Goal: Information Seeking & Learning: Check status

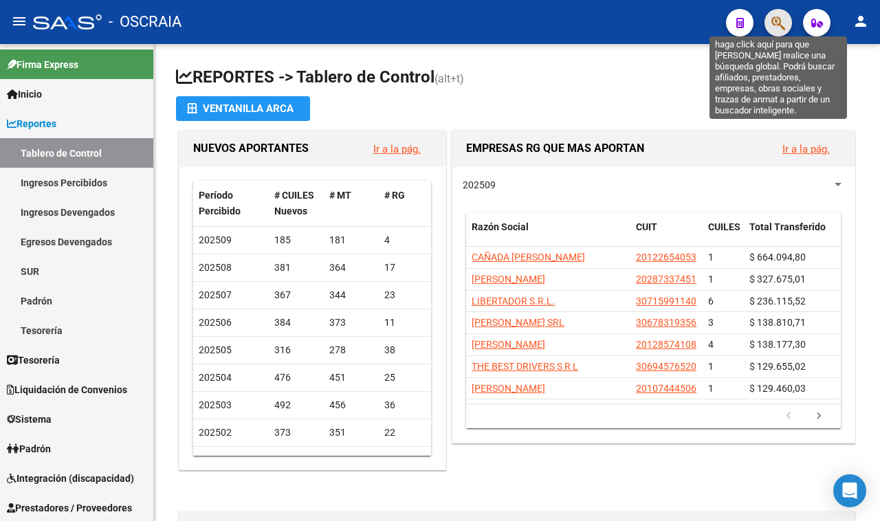
click at [775, 28] on icon "button" at bounding box center [779, 23] width 14 height 16
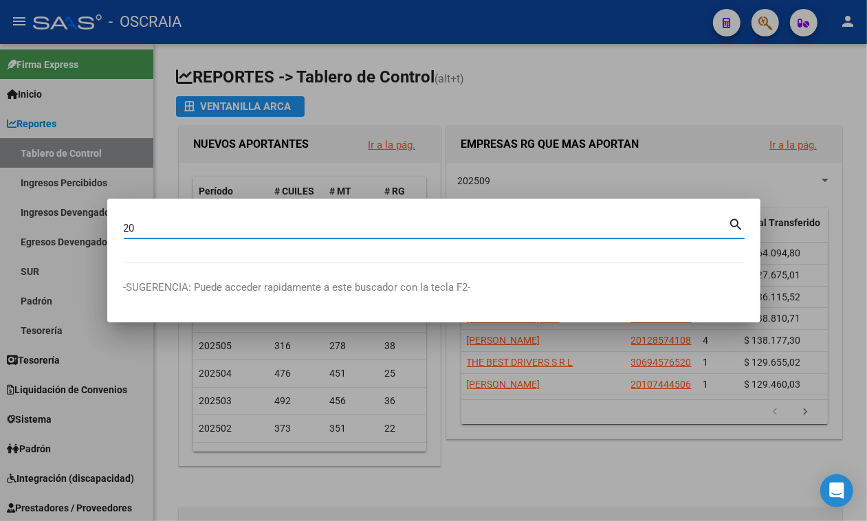
type input "2"
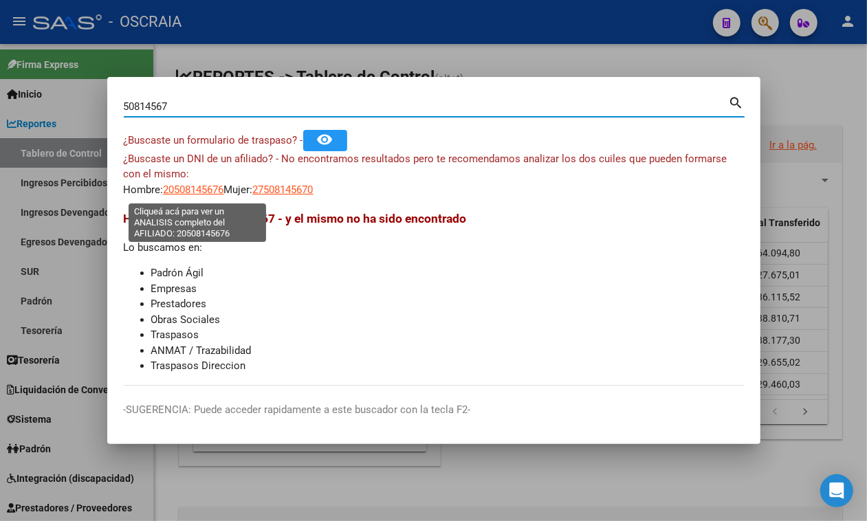
click at [208, 191] on span "20508145676" at bounding box center [194, 190] width 61 height 12
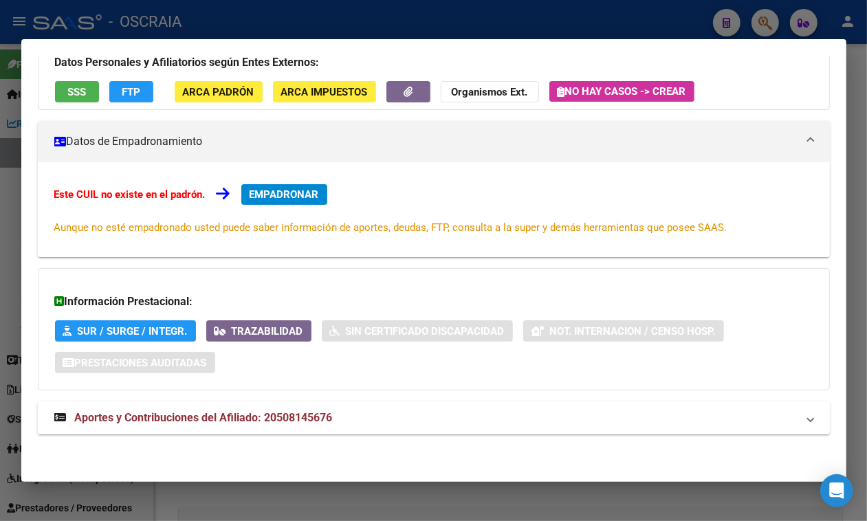
click at [172, 416] on span "Aportes y Contribuciones del Afiliado: 20508145676" at bounding box center [204, 417] width 258 height 13
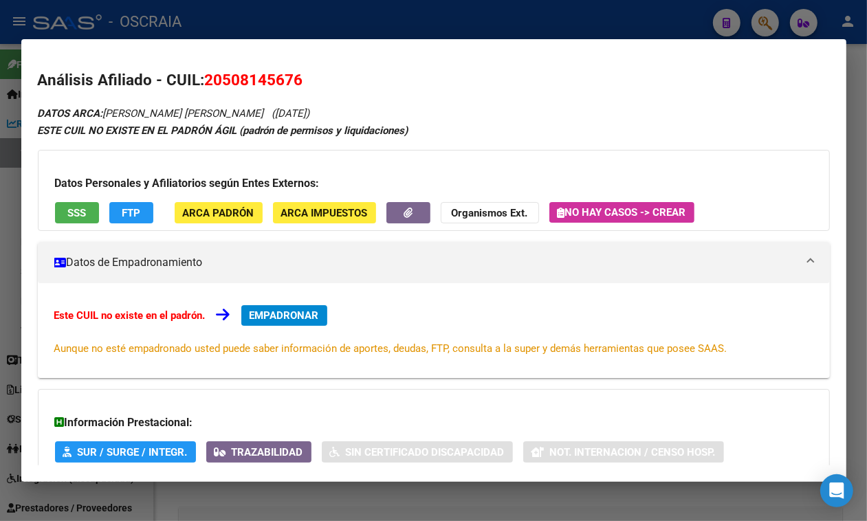
click at [259, 69] on h2 "Análisis Afiliado - CUIL: 20508145676" at bounding box center [434, 80] width 792 height 23
copy span "20508145676"
click at [404, 3] on div at bounding box center [433, 260] width 867 height 521
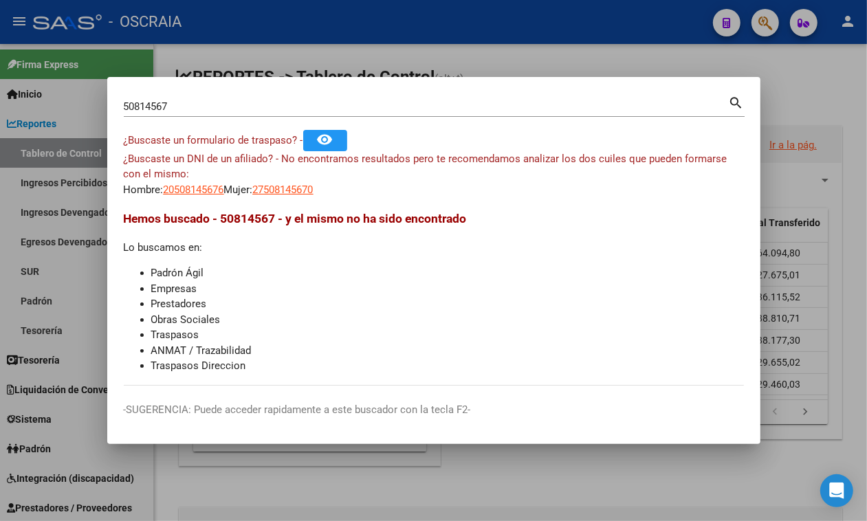
click at [229, 109] on input "50814567" at bounding box center [426, 106] width 605 height 12
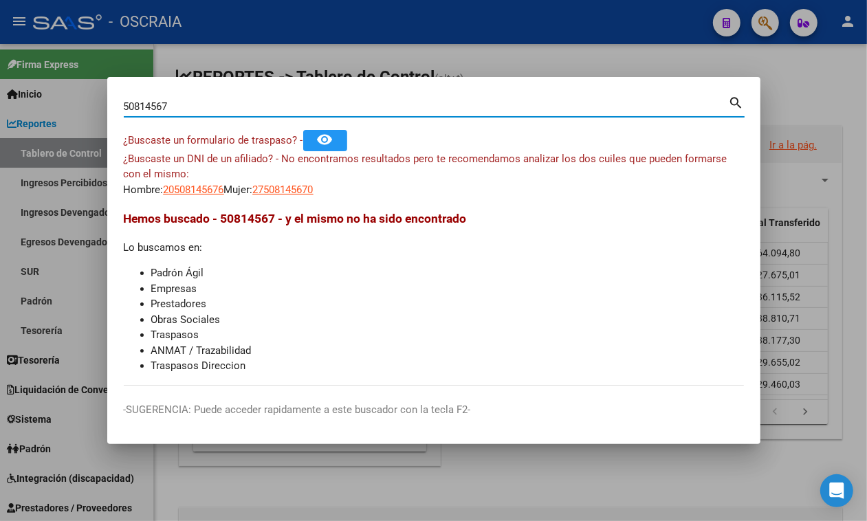
click at [229, 109] on input "50814567" at bounding box center [426, 106] width 605 height 12
paste input "23-27964549-9"
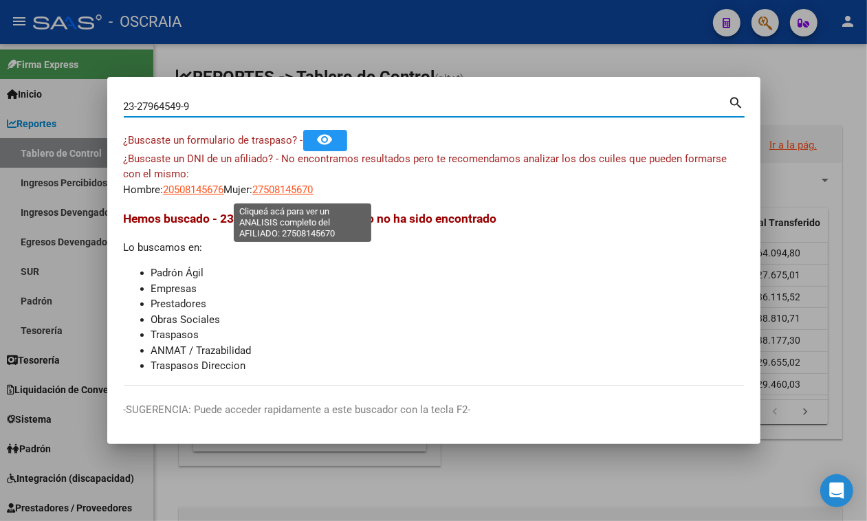
type input "23279645499"
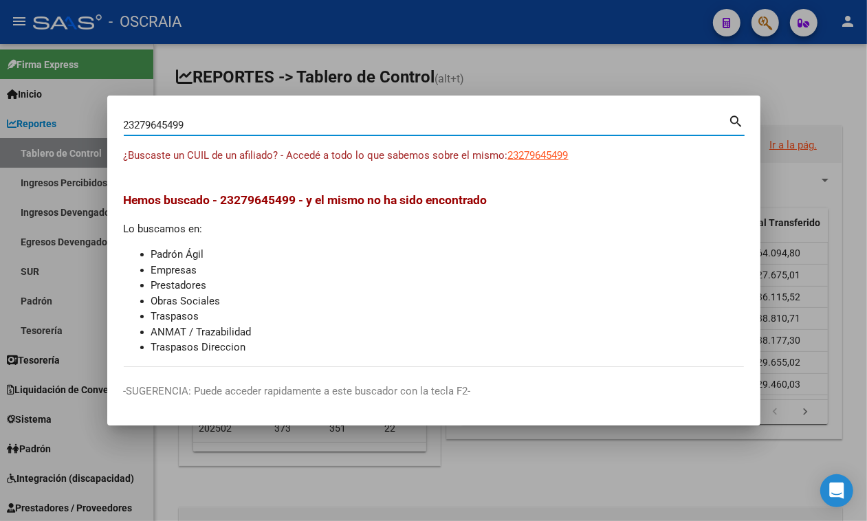
click at [534, 158] on span "23279645499" at bounding box center [538, 155] width 61 height 12
type textarea "23279645499"
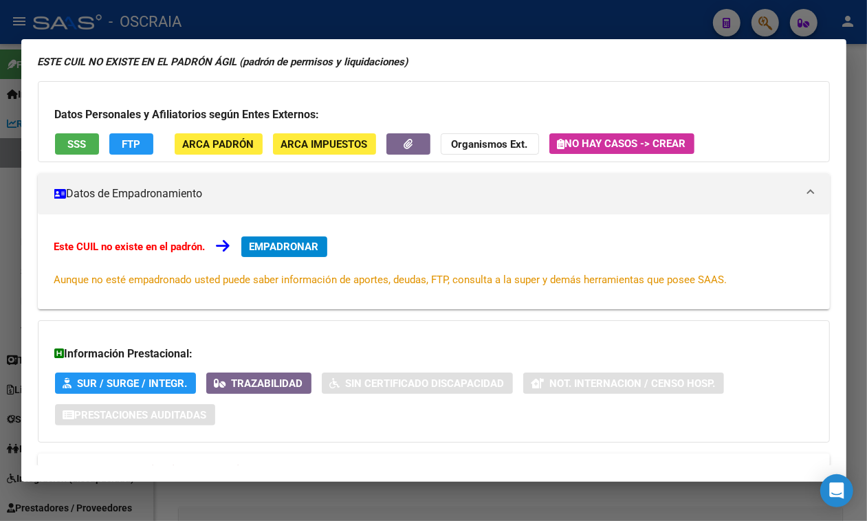
scroll to position [135, 0]
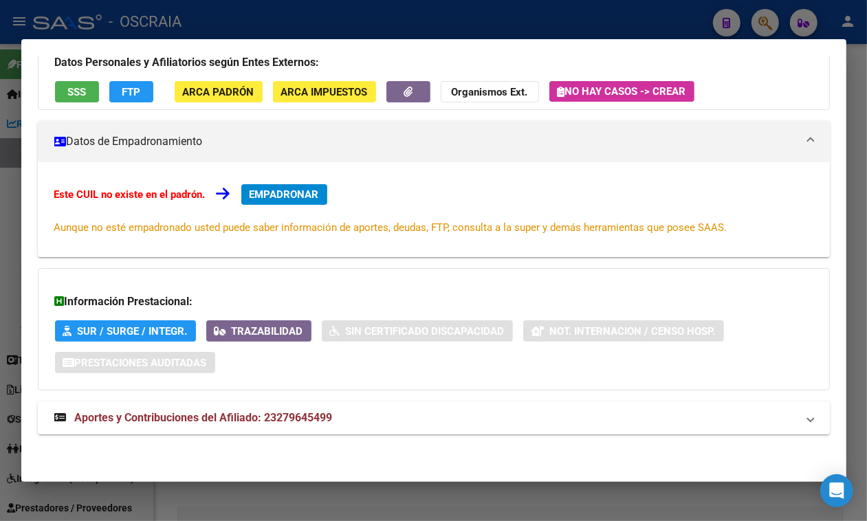
click at [276, 417] on span "Aportes y Contribuciones del Afiliado: 23279645499" at bounding box center [204, 417] width 258 height 13
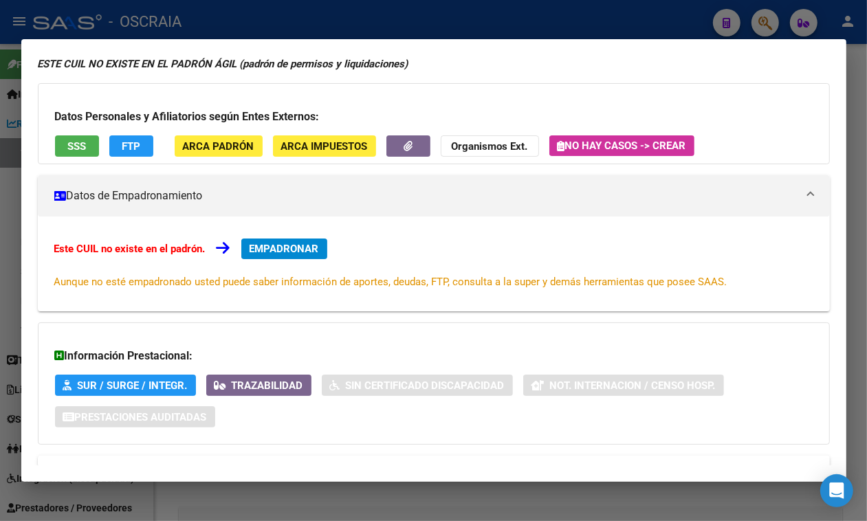
scroll to position [0, 0]
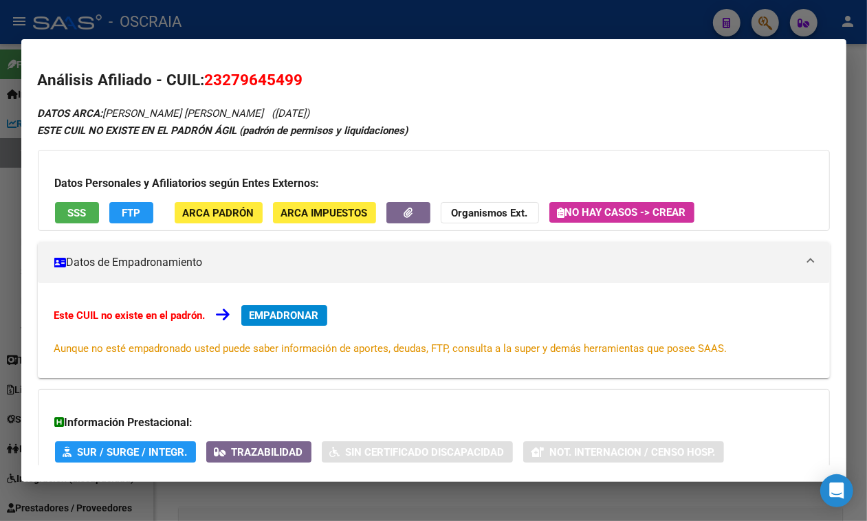
click at [279, 77] on span "23279645499" at bounding box center [254, 80] width 98 height 18
copy span "23279645499"
click at [321, 87] on h2 "Análisis Afiliado - CUIL: 23279645499" at bounding box center [434, 80] width 792 height 23
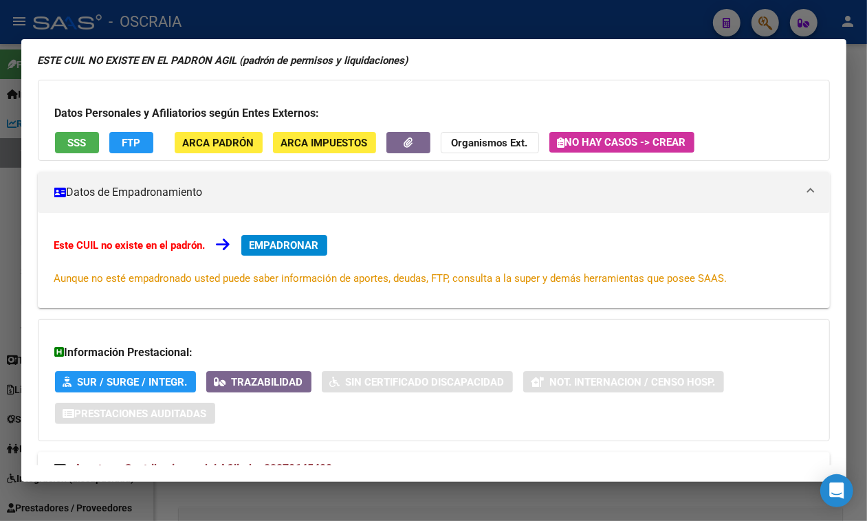
scroll to position [135, 0]
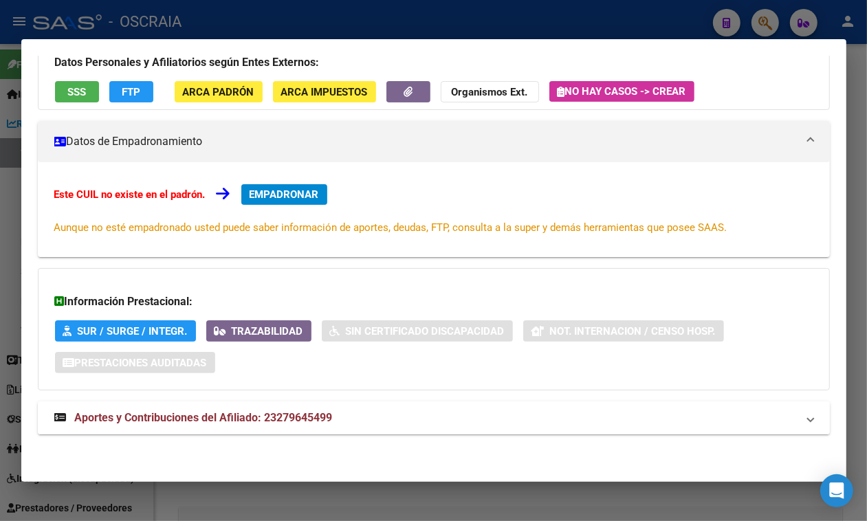
click at [199, 415] on span "Aportes y Contribuciones del Afiliado: 23279645499" at bounding box center [204, 417] width 258 height 13
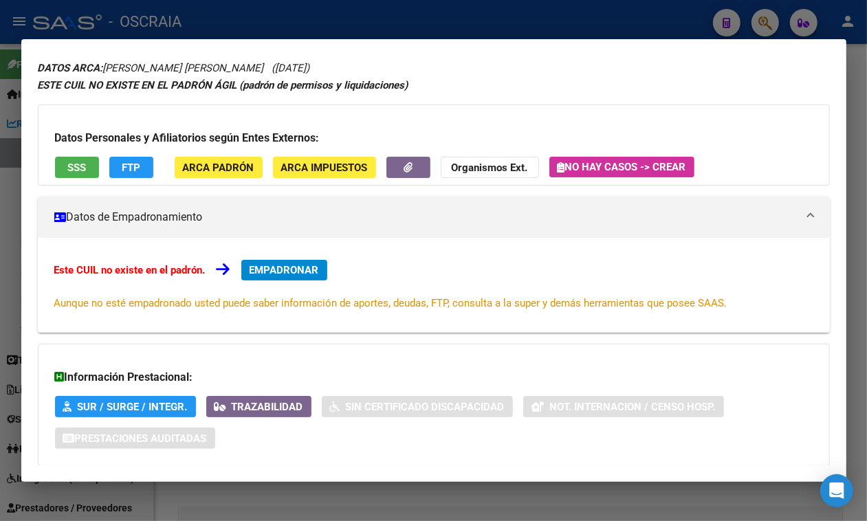
scroll to position [0, 0]
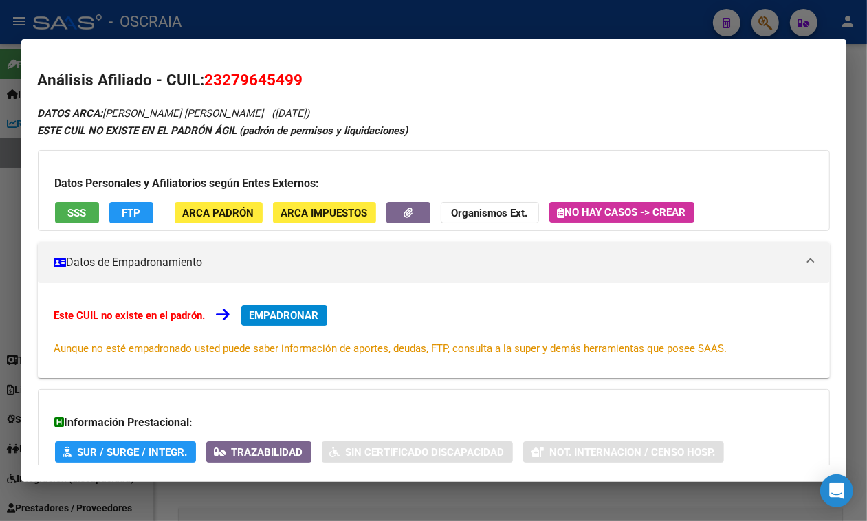
click at [269, 74] on span "23279645499" at bounding box center [254, 80] width 98 height 18
copy span "23279645499"
click at [124, 222] on button "FTP" at bounding box center [131, 212] width 44 height 21
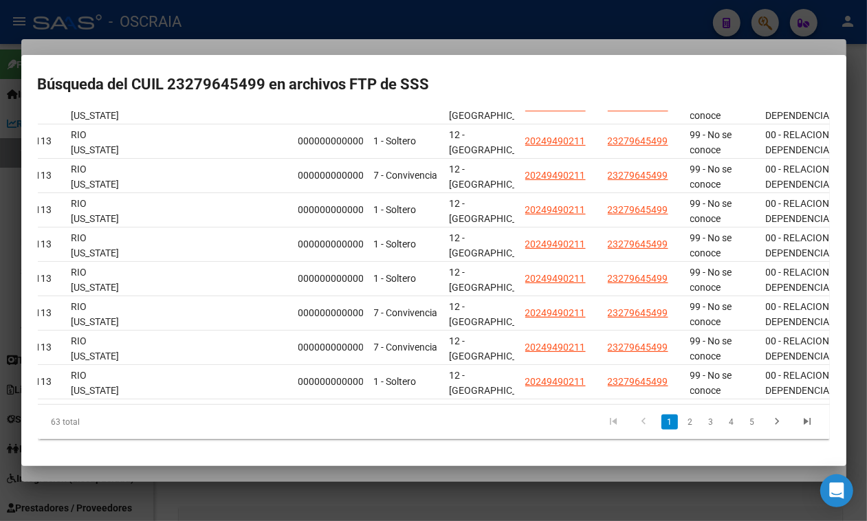
scroll to position [0, 1049]
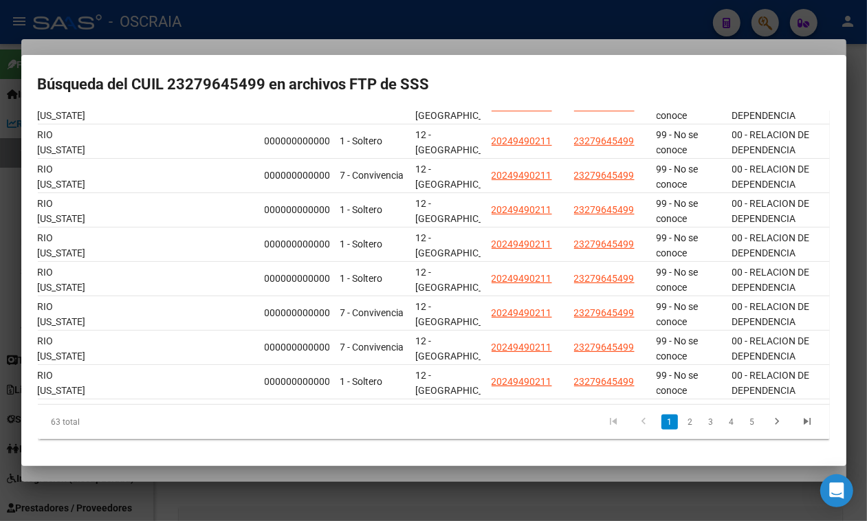
click at [549, 29] on div at bounding box center [433, 260] width 867 height 521
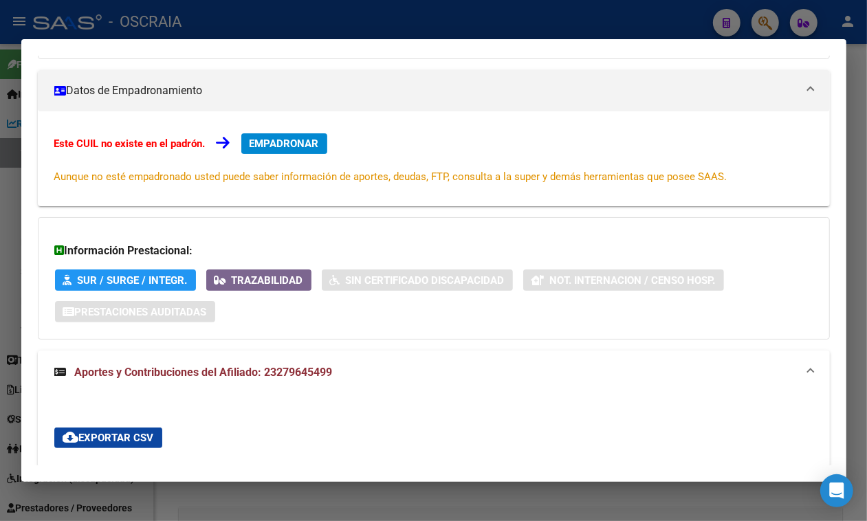
scroll to position [0, 0]
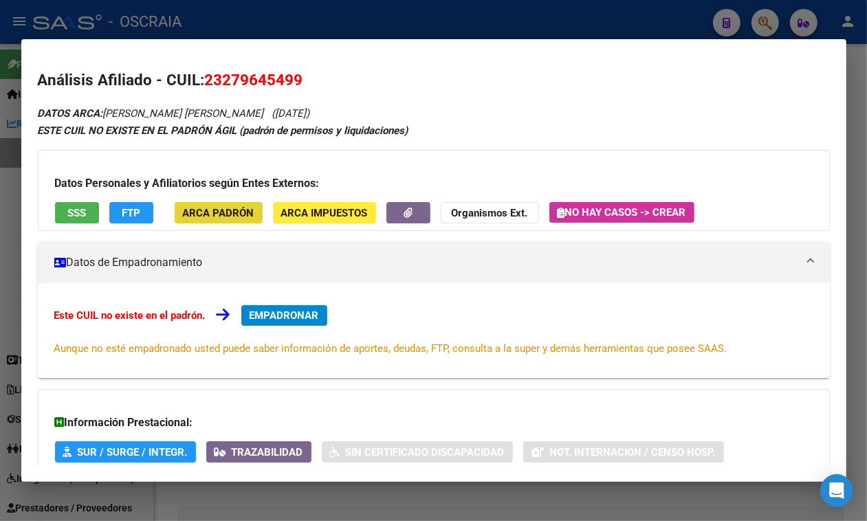
click at [232, 207] on button "ARCA Padrón" at bounding box center [219, 212] width 88 height 21
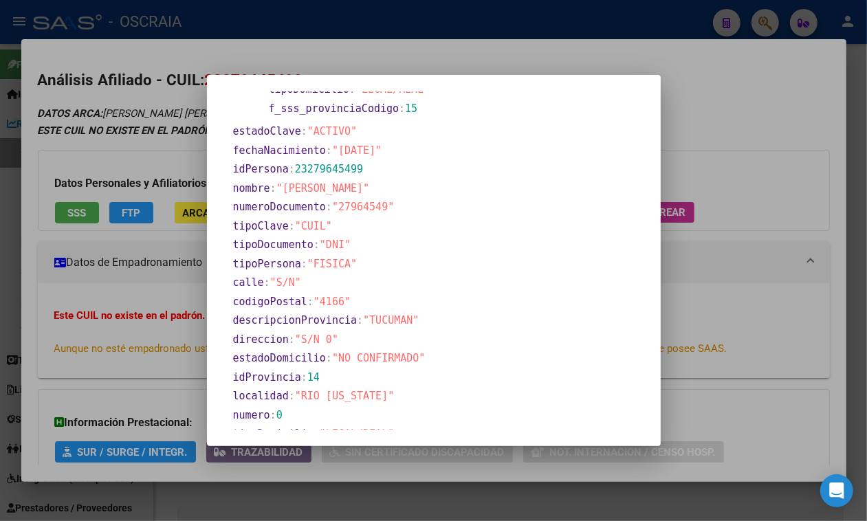
scroll to position [279, 0]
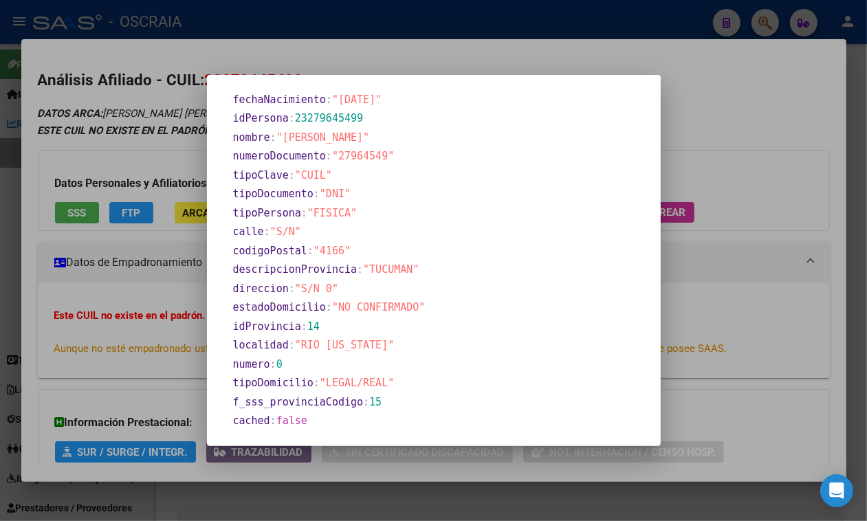
click at [452, 42] on div at bounding box center [433, 260] width 867 height 521
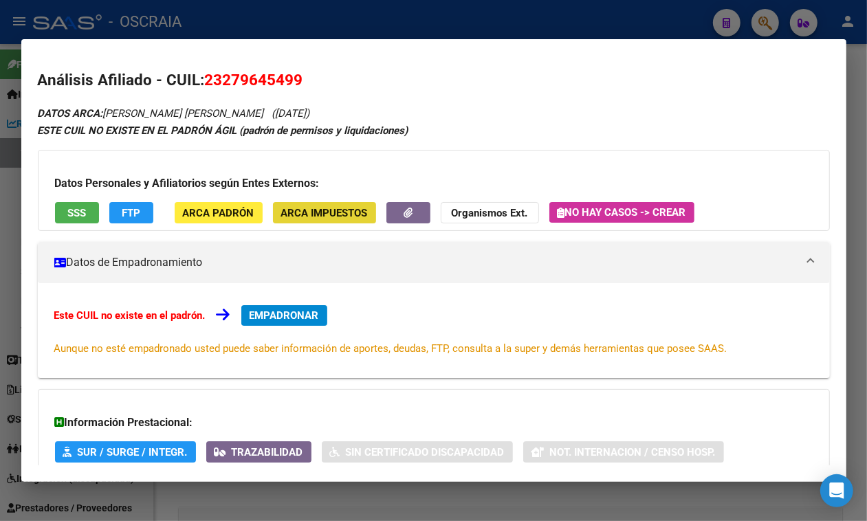
click at [353, 206] on button "ARCA Impuestos" at bounding box center [324, 212] width 103 height 21
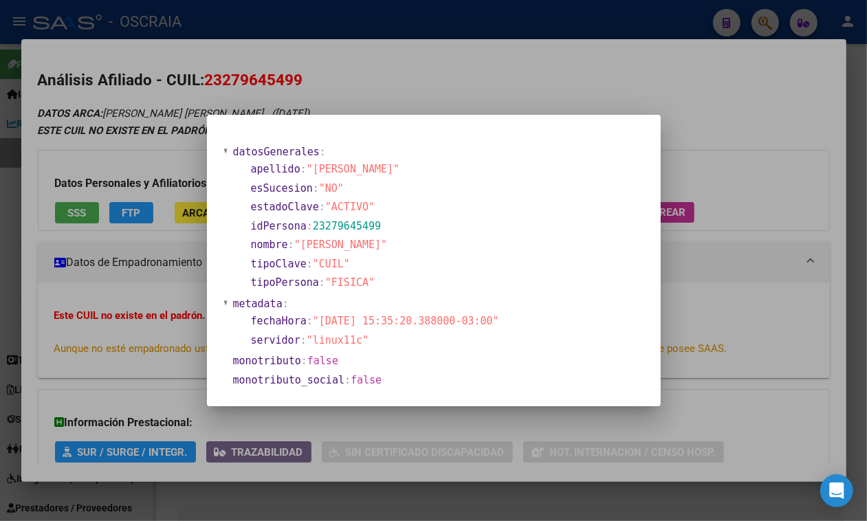
click at [404, 97] on div at bounding box center [433, 260] width 867 height 521
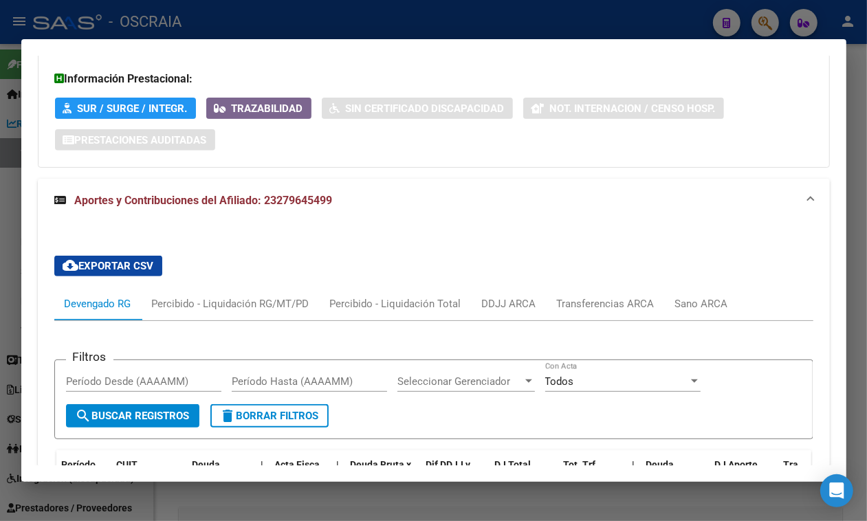
scroll to position [430, 0]
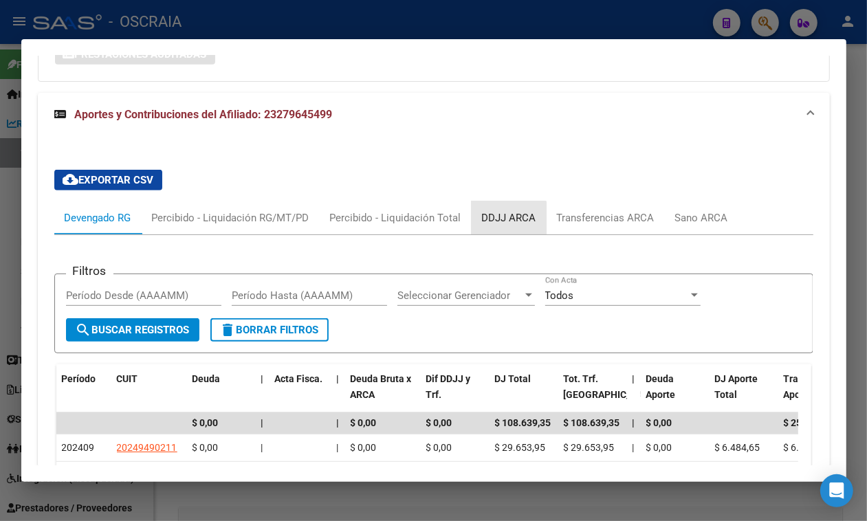
click at [505, 226] on div "DDJJ ARCA" at bounding box center [509, 217] width 54 height 15
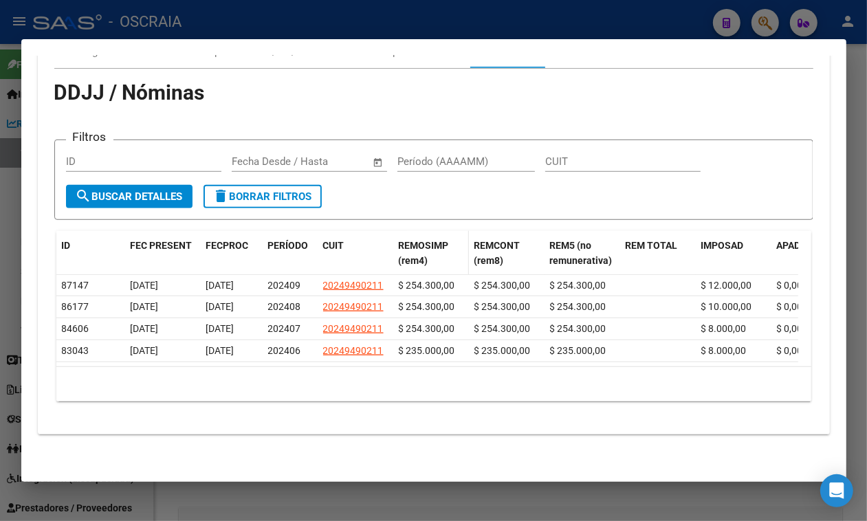
scroll to position [633, 0]
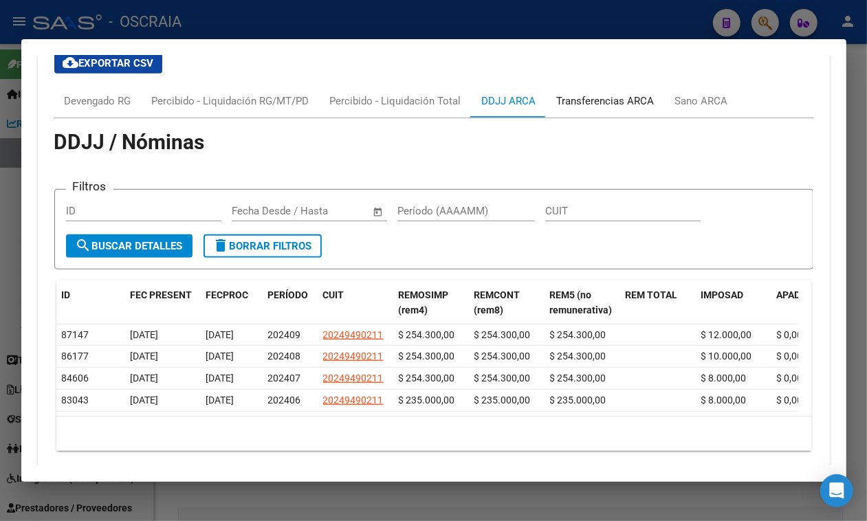
click at [602, 109] on div "Transferencias ARCA" at bounding box center [606, 101] width 98 height 15
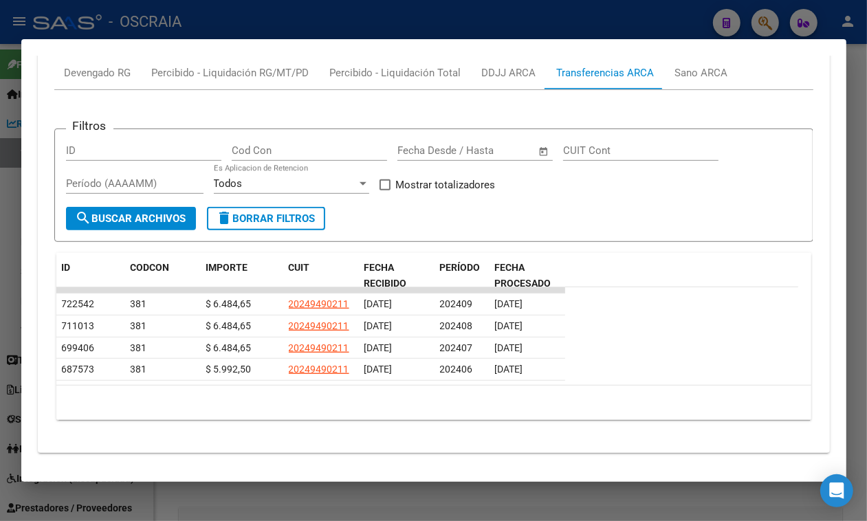
scroll to position [618, 0]
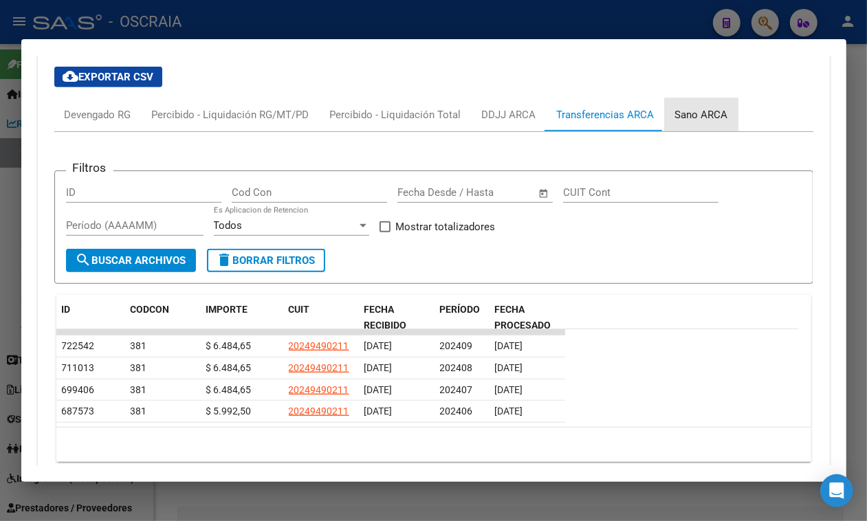
click at [710, 122] on div "Sano ARCA" at bounding box center [701, 114] width 53 height 15
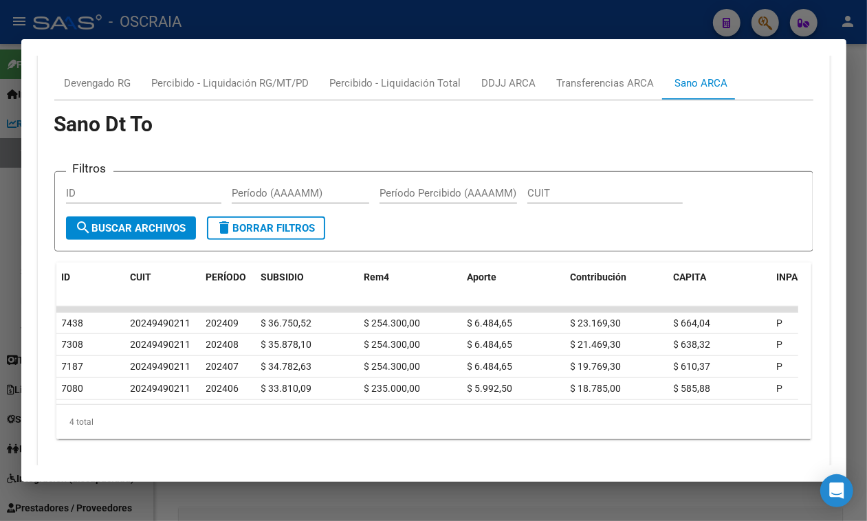
scroll to position [468, 0]
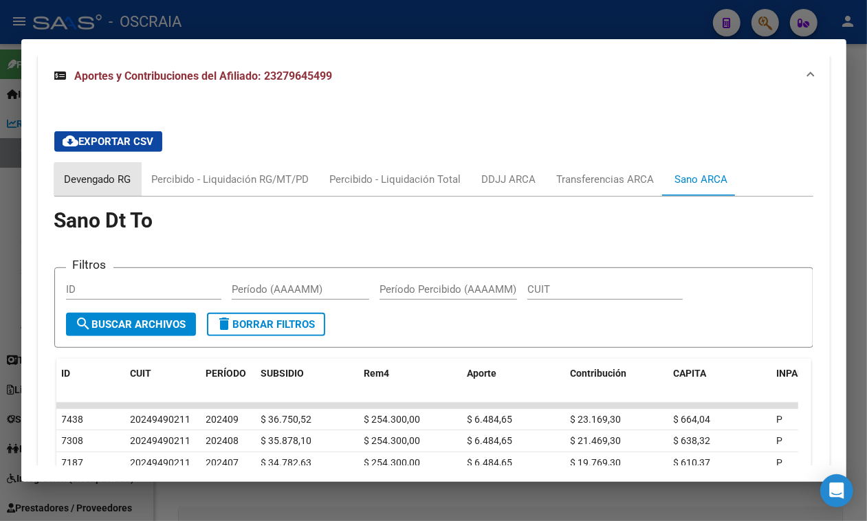
click at [105, 187] on div "Devengado RG" at bounding box center [98, 179] width 67 height 15
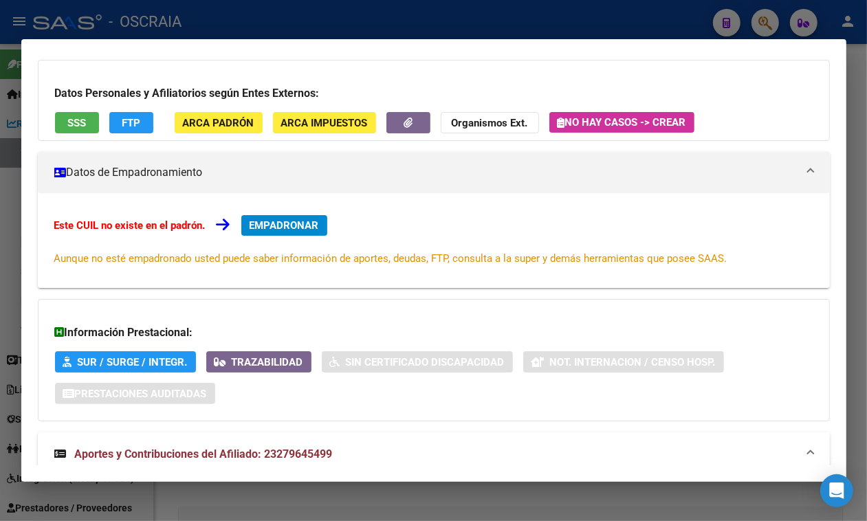
scroll to position [0, 0]
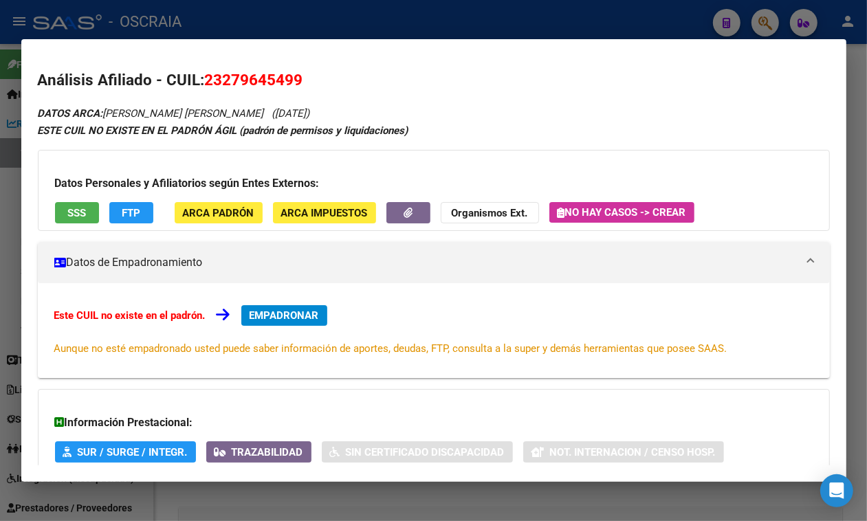
click at [245, 83] on span "23279645499" at bounding box center [254, 80] width 98 height 18
copy span "23279645499"
click at [309, 326] on button "EMPADRONAR" at bounding box center [284, 315] width 86 height 21
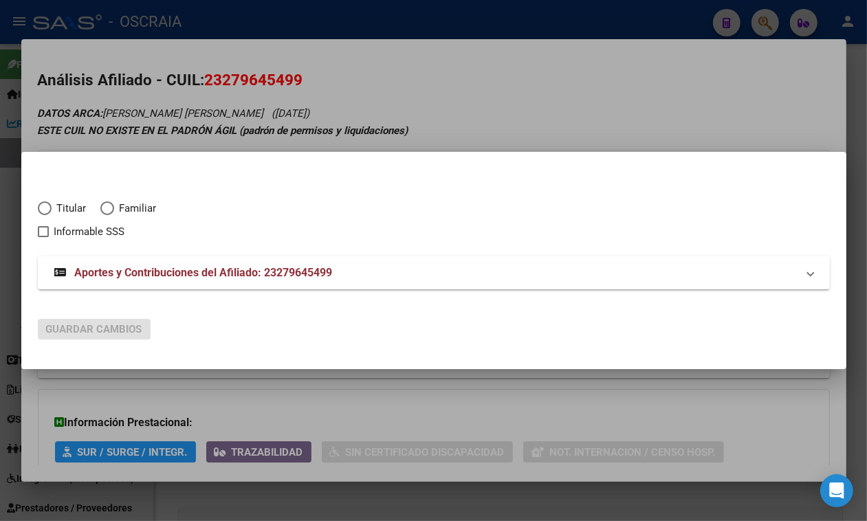
click at [338, 87] on div at bounding box center [433, 260] width 867 height 521
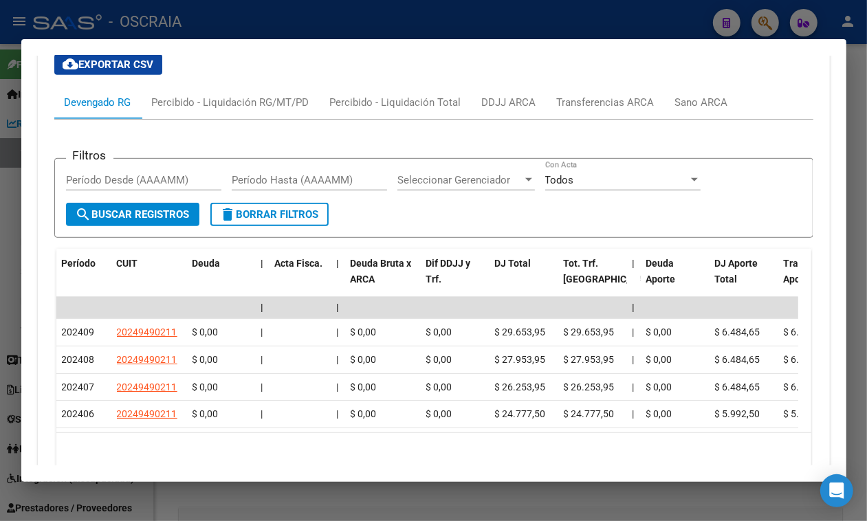
scroll to position [647, 0]
